Goal: Task Accomplishment & Management: Use online tool/utility

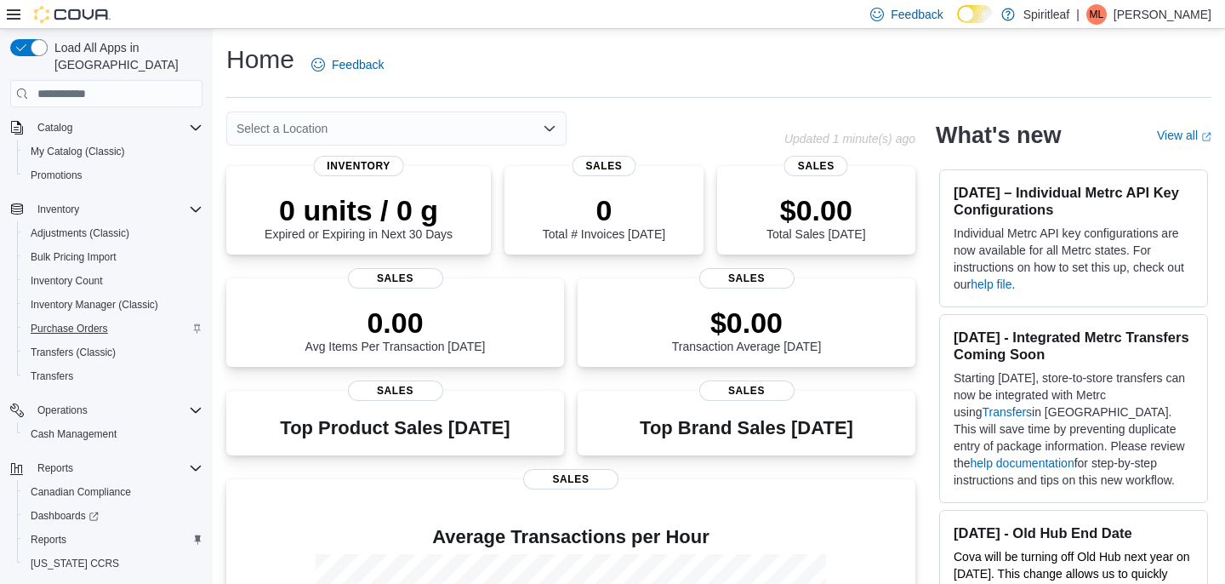
scroll to position [178, 0]
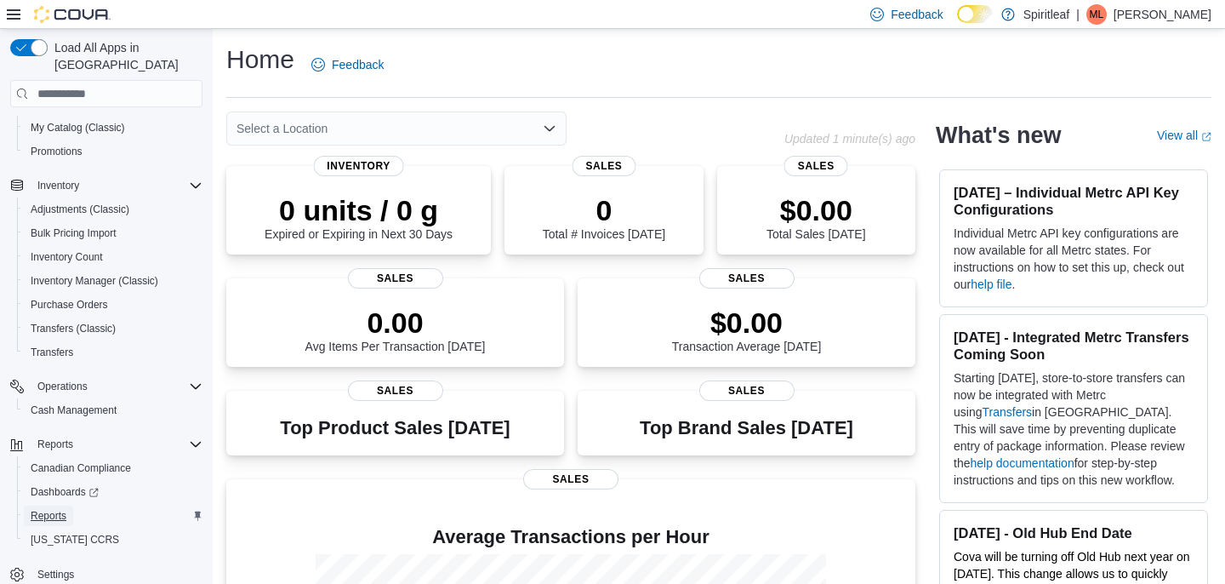
click at [49, 505] on span "Reports" at bounding box center [49, 515] width 36 height 20
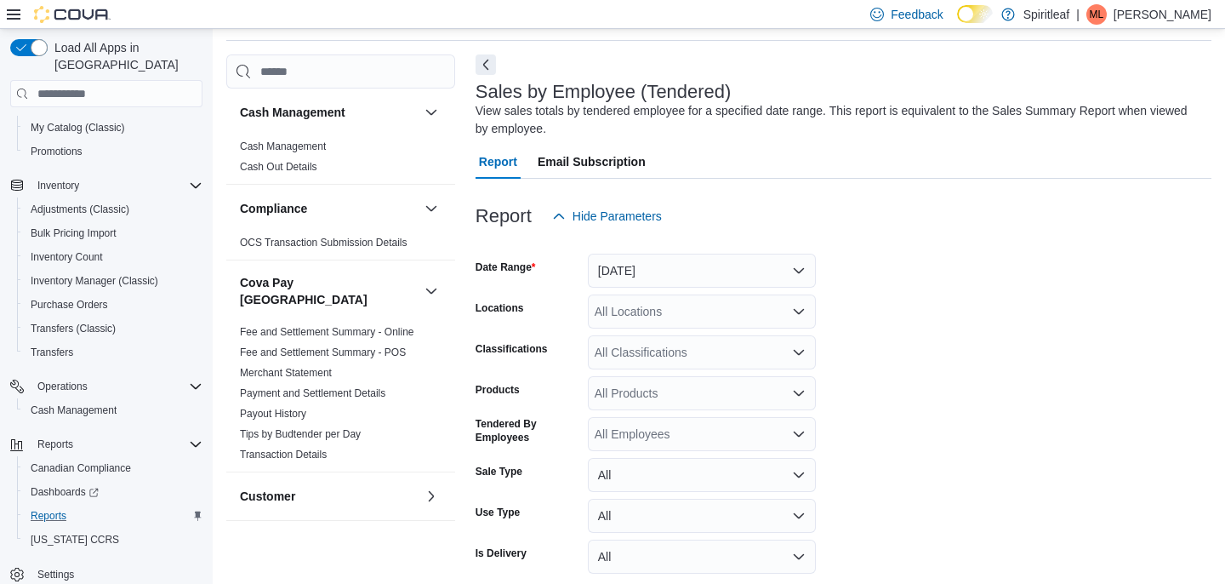
scroll to position [128, 0]
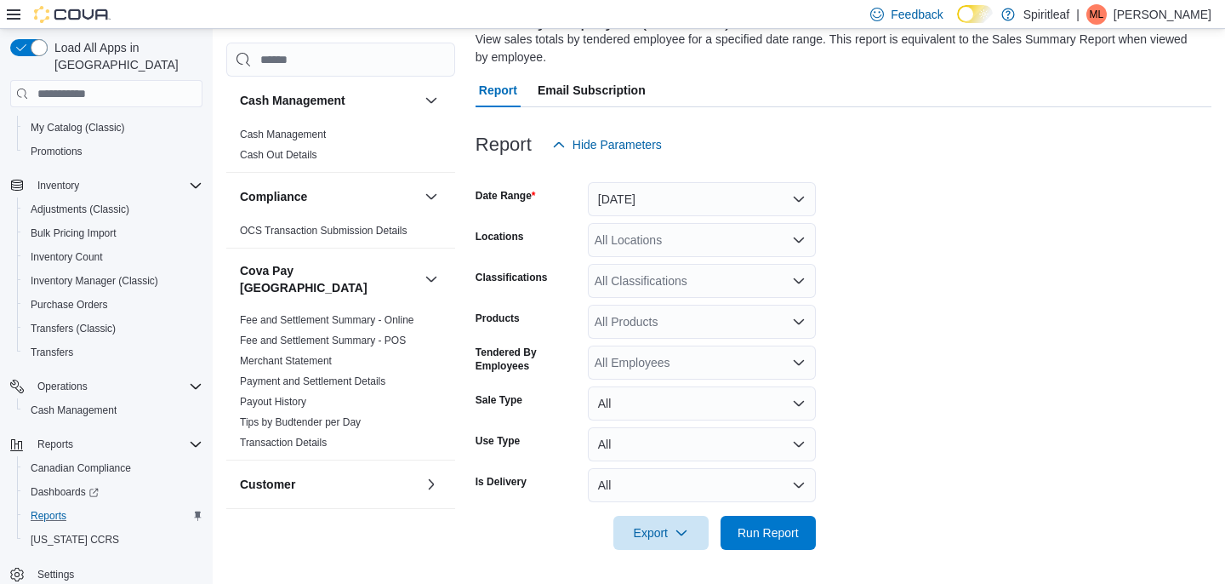
click at [772, 556] on div at bounding box center [843, 559] width 736 height 20
click at [772, 538] on span "Run Report" at bounding box center [767, 531] width 61 height 17
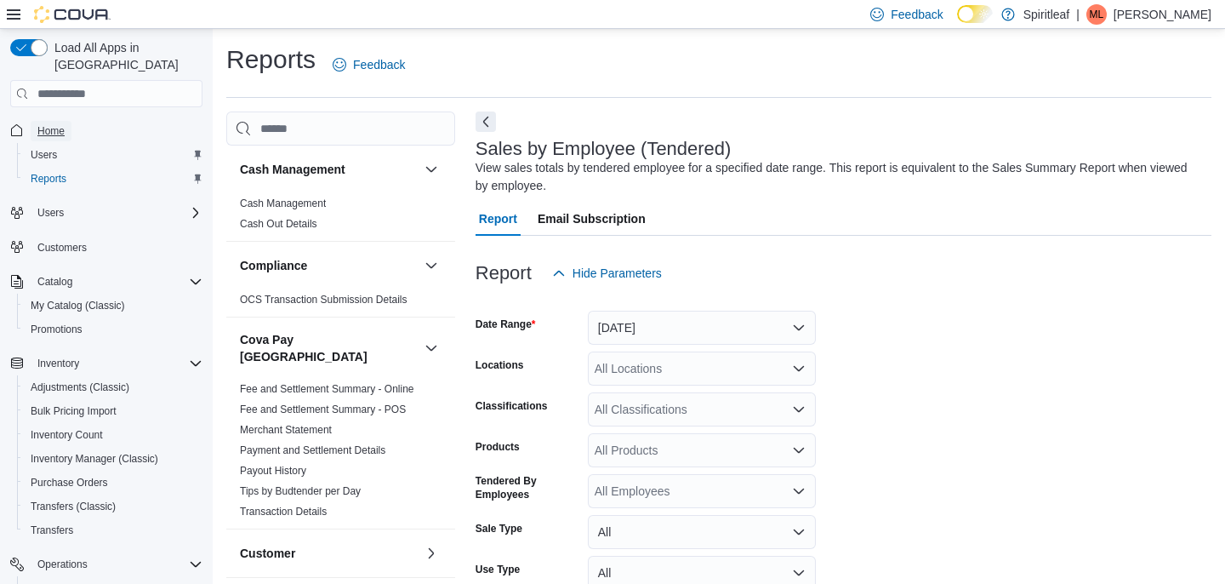
click at [60, 124] on span "Home" at bounding box center [50, 131] width 27 height 14
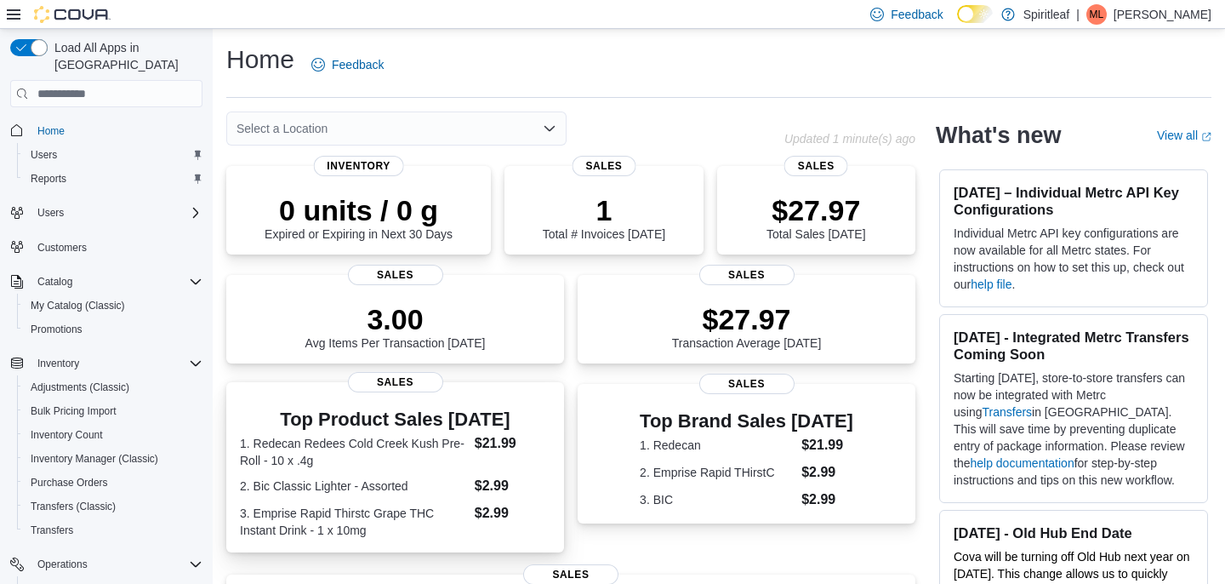
click at [390, 377] on span "Sales" at bounding box center [395, 382] width 95 height 20
